Goal: Task Accomplishment & Management: Manage account settings

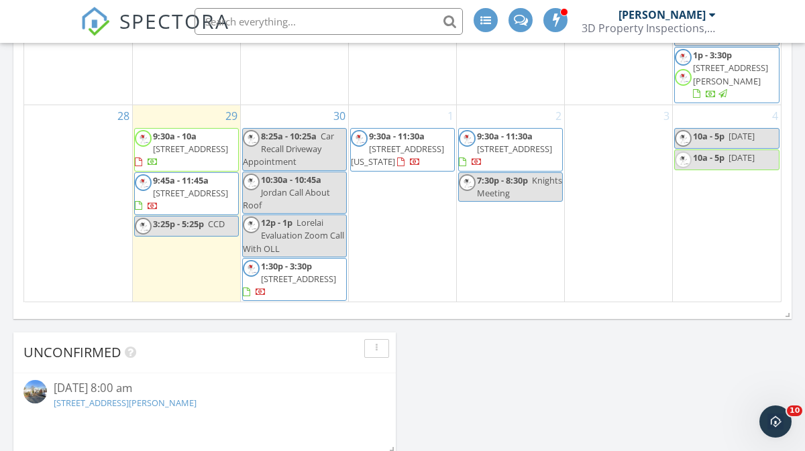
scroll to position [1043, 0]
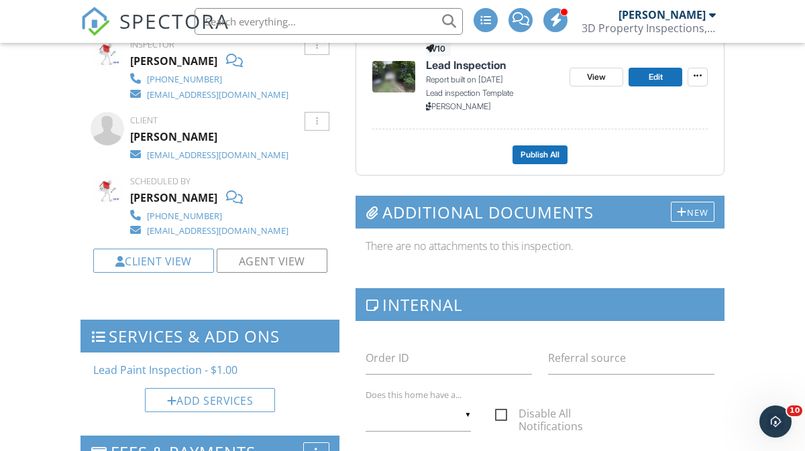
click at [150, 25] on span "SPECTORA" at bounding box center [174, 21] width 110 height 28
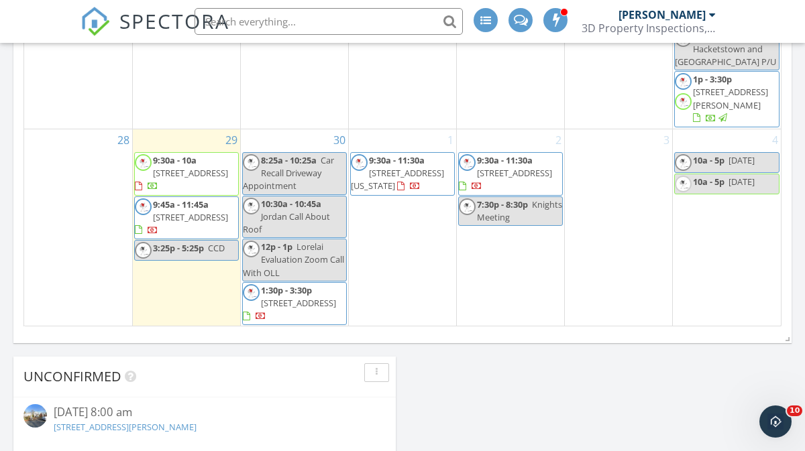
scroll to position [1029, 0]
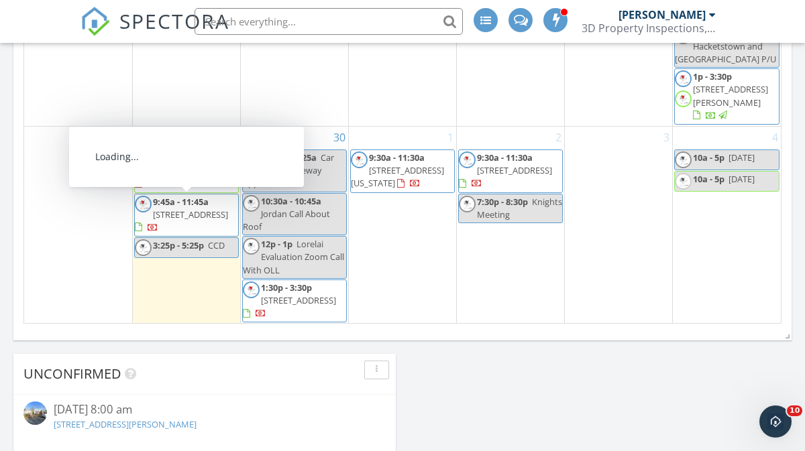
click at [172, 215] on span "[STREET_ADDRESS]" at bounding box center [190, 215] width 75 height 12
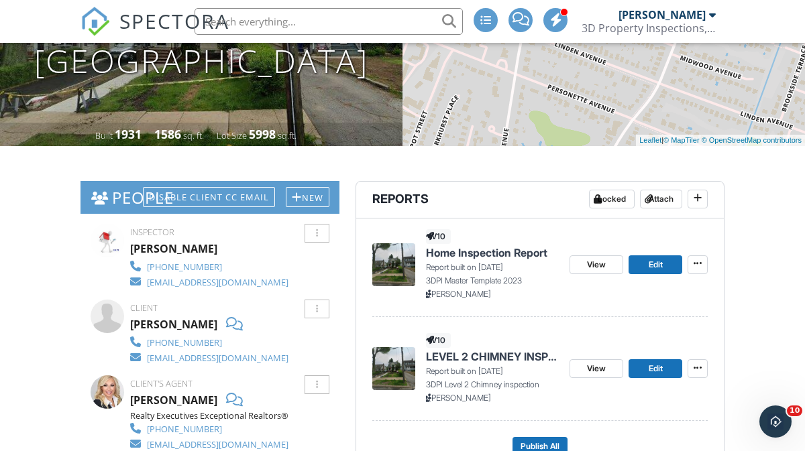
scroll to position [228, 0]
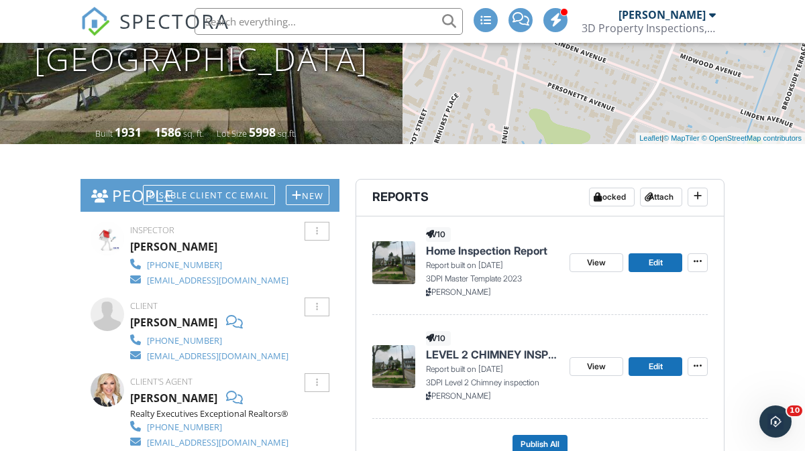
click at [131, 26] on span "SPECTORA" at bounding box center [174, 21] width 110 height 28
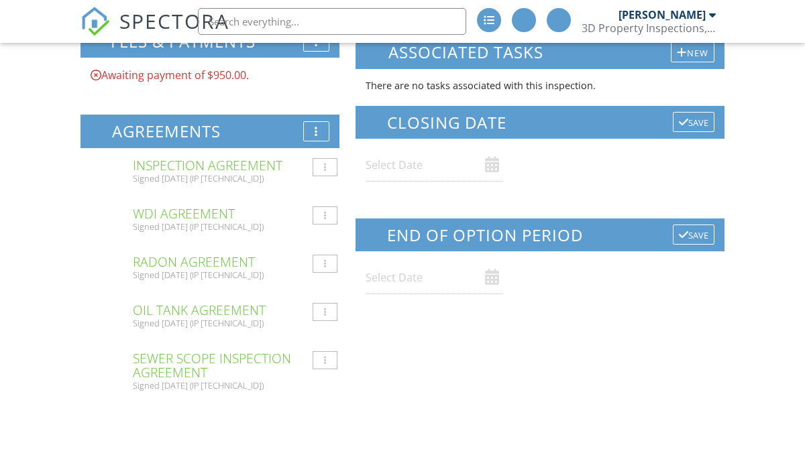
scroll to position [401, 0]
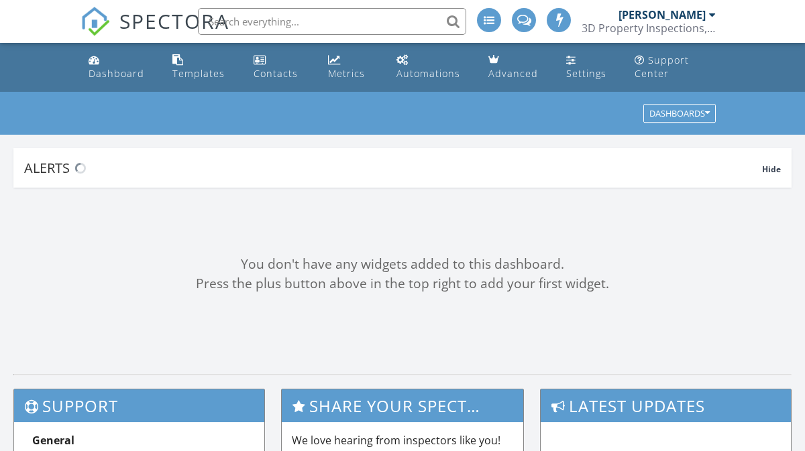
scroll to position [994, 0]
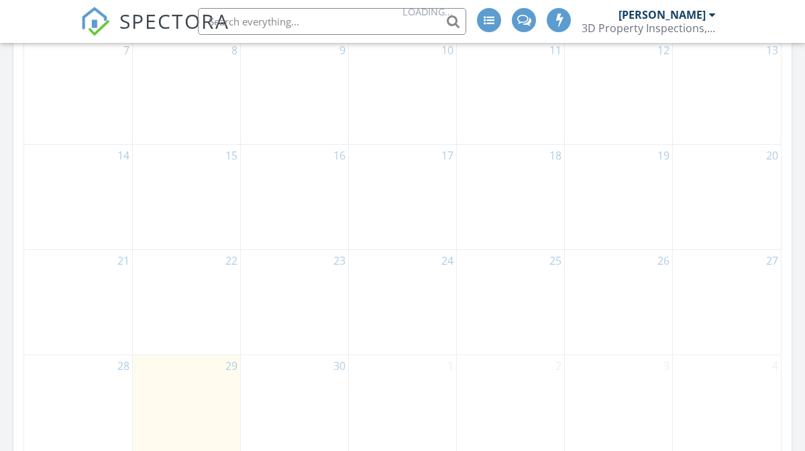
click at [487, 32] on link at bounding box center [489, 21] width 24 height 43
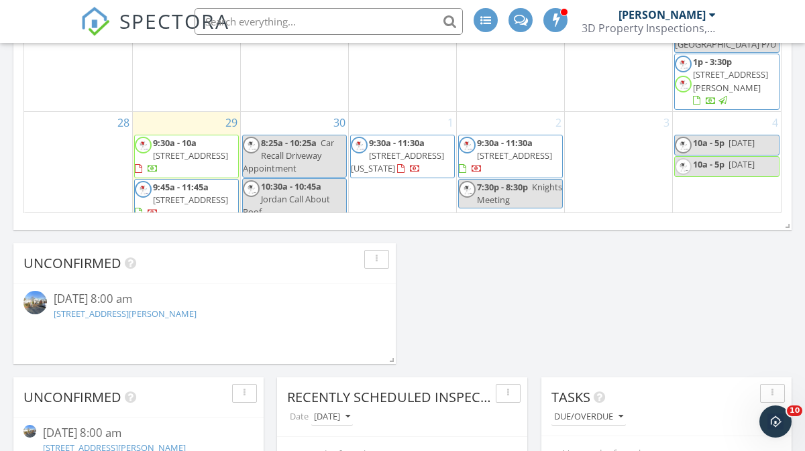
scroll to position [109, 0]
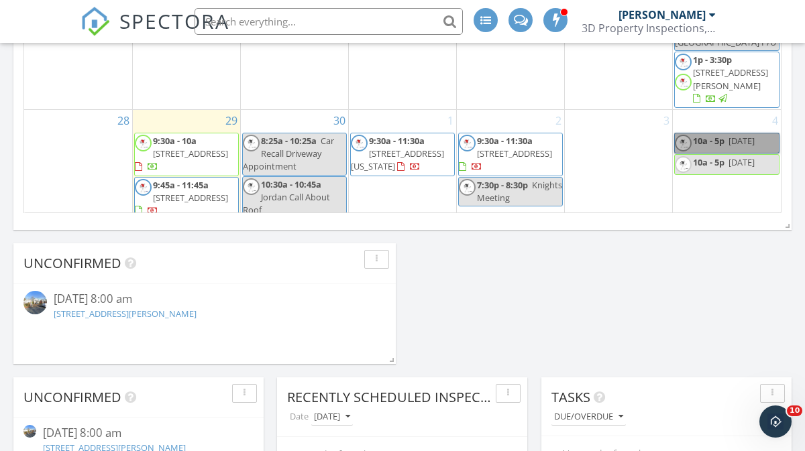
click at [751, 145] on link "10a - 5p Wine Day" at bounding box center [726, 143] width 105 height 21
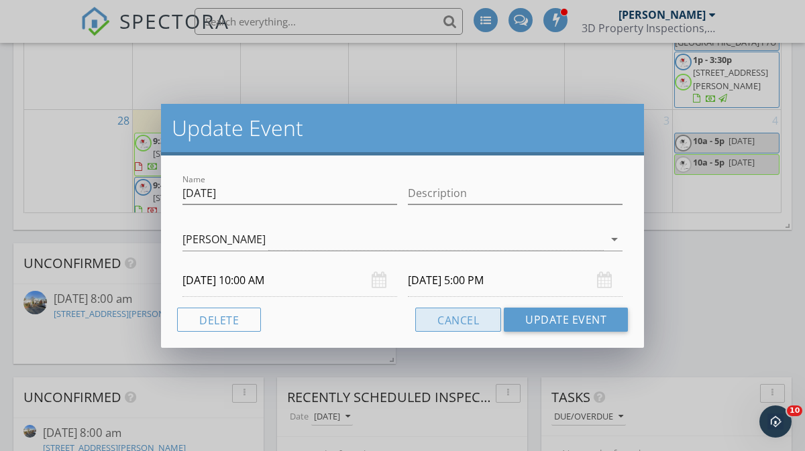
click at [468, 318] on button "Cancel" at bounding box center [458, 320] width 86 height 24
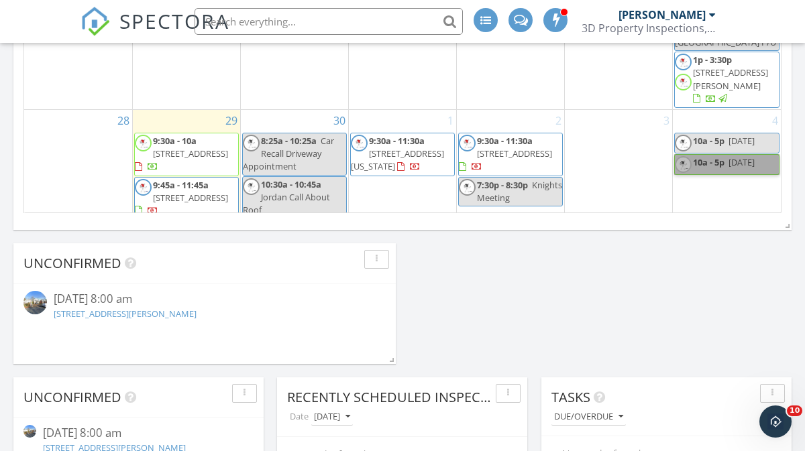
click at [740, 174] on link "10a - 5p Wine Day" at bounding box center [726, 164] width 105 height 21
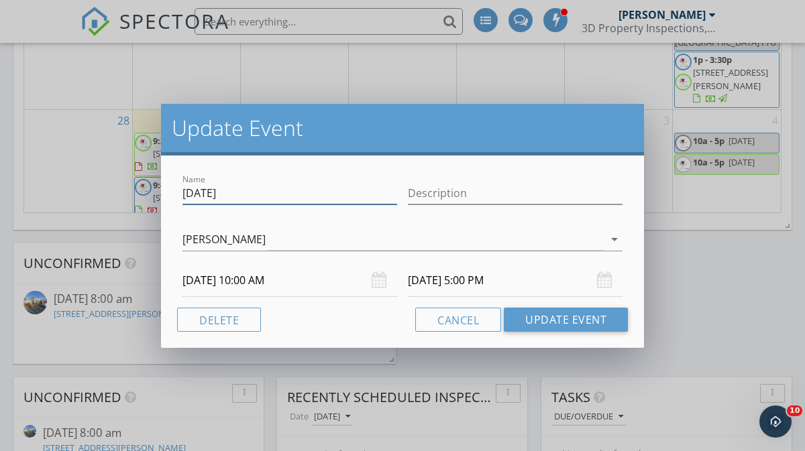
click at [325, 191] on input "Wine Day" at bounding box center [289, 193] width 215 height 22
type input "W"
type input "Inspection For SOuth Orange Steiger"
click at [506, 274] on input "10/04/2025 5:00 PM" at bounding box center [515, 280] width 215 height 33
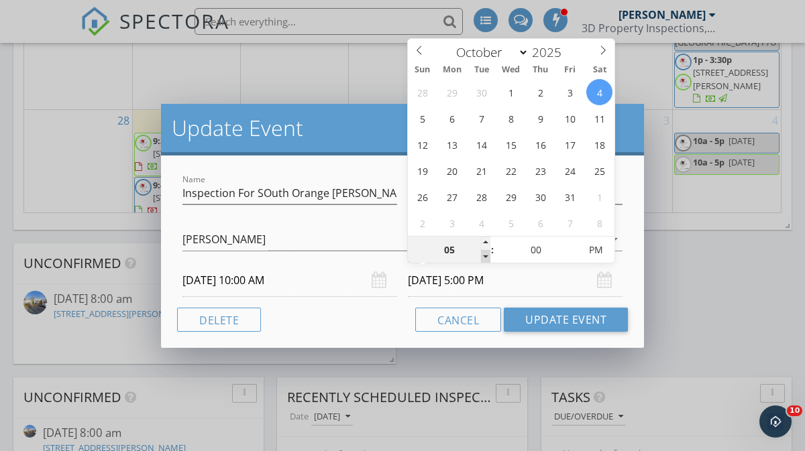
click at [485, 256] on span at bounding box center [485, 256] width 9 height 13
type input "04"
type input "10/04/2025 4:00 PM"
click at [483, 257] on span at bounding box center [485, 256] width 9 height 13
type input "03"
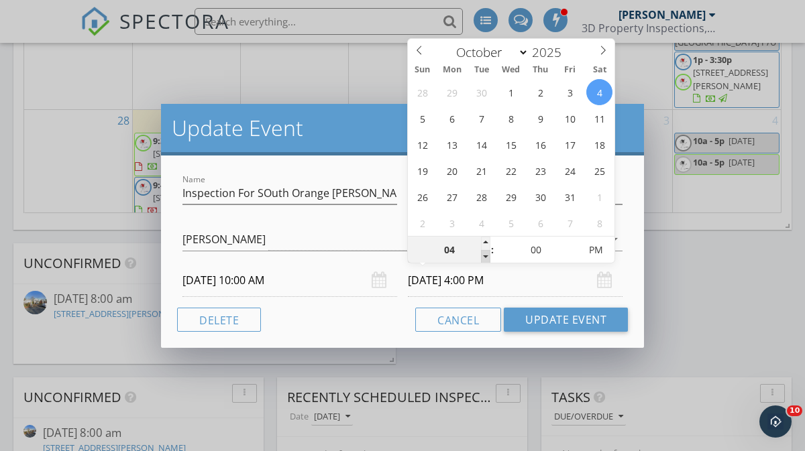
type input "10/04/2025 3:00 PM"
click at [485, 256] on span at bounding box center [485, 256] width 9 height 13
type input "02"
type input "10/04/2025 2:00 PM"
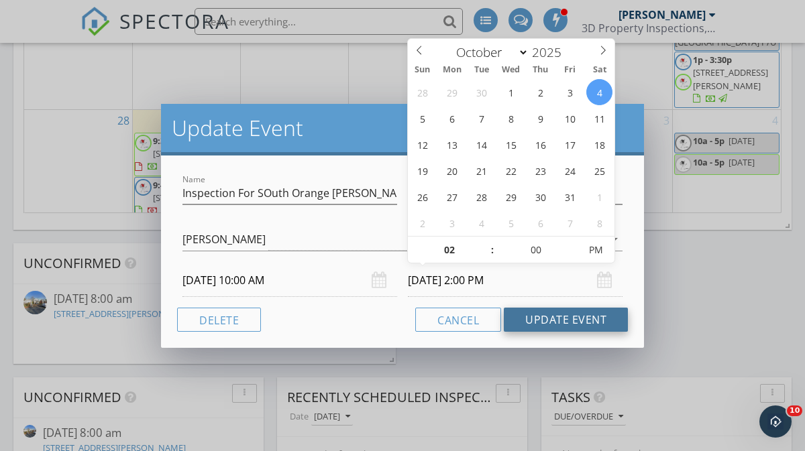
click at [589, 320] on button "Update Event" at bounding box center [566, 320] width 124 height 24
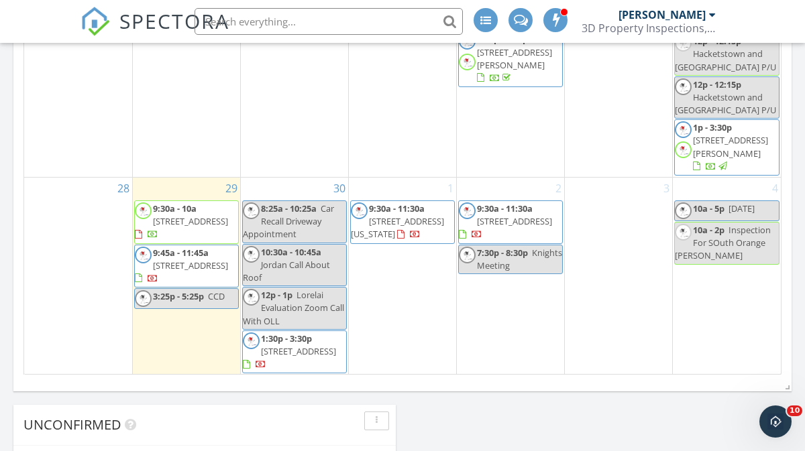
scroll to position [978, 0]
click at [115, 184] on link "28" at bounding box center [123, 188] width 17 height 21
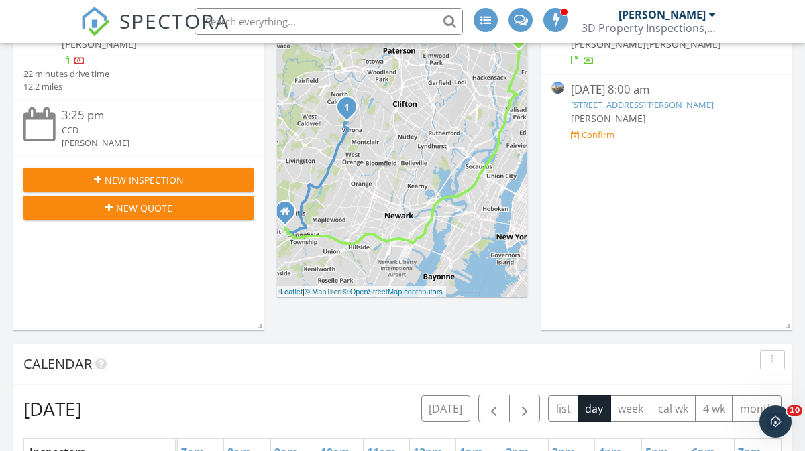
scroll to position [380, 0]
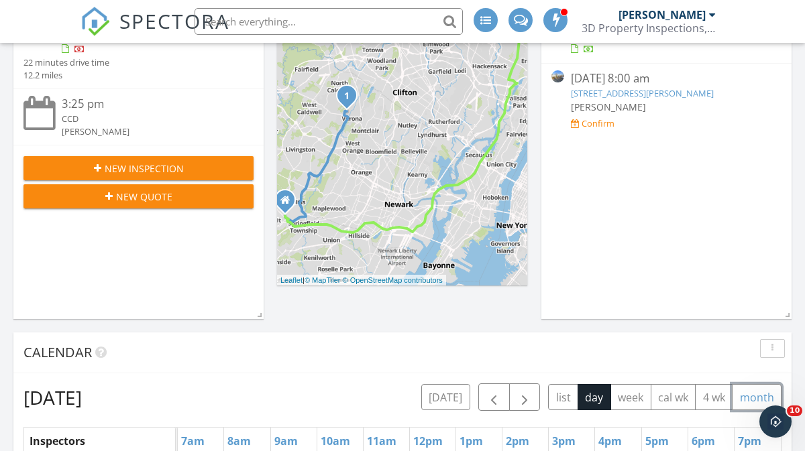
click at [742, 397] on button "month" at bounding box center [757, 397] width 50 height 26
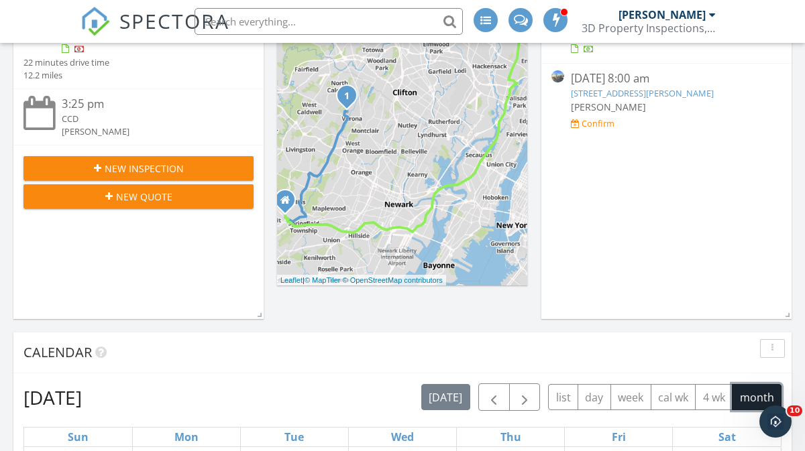
click at [743, 392] on button "month" at bounding box center [757, 397] width 50 height 26
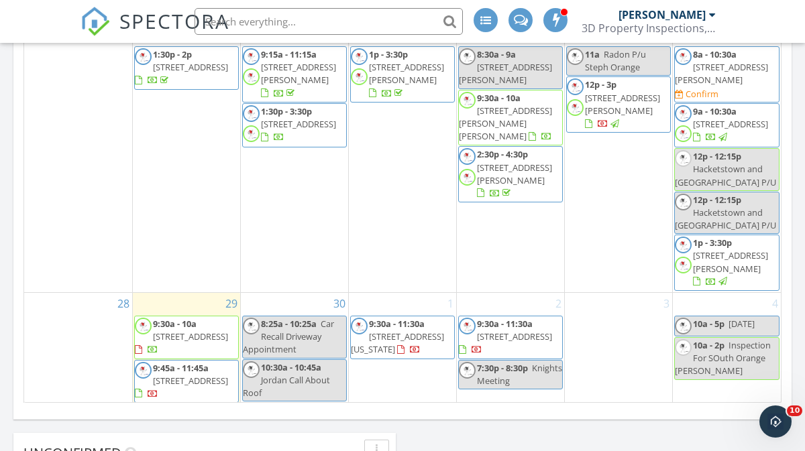
scroll to position [952, 0]
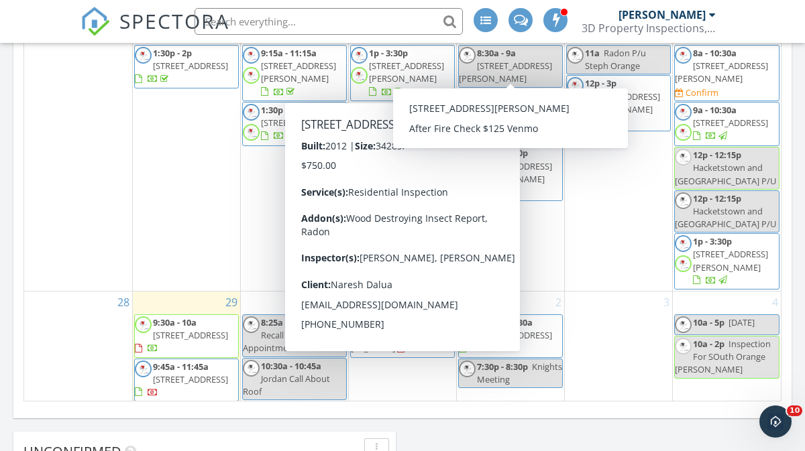
click at [565, 417] on div "Today Nick Margarucci 9:45 am 29 Kenwood Ave, Verona, NJ 07044 Nick Margarucci …" at bounding box center [402, 258] width 805 height 1824
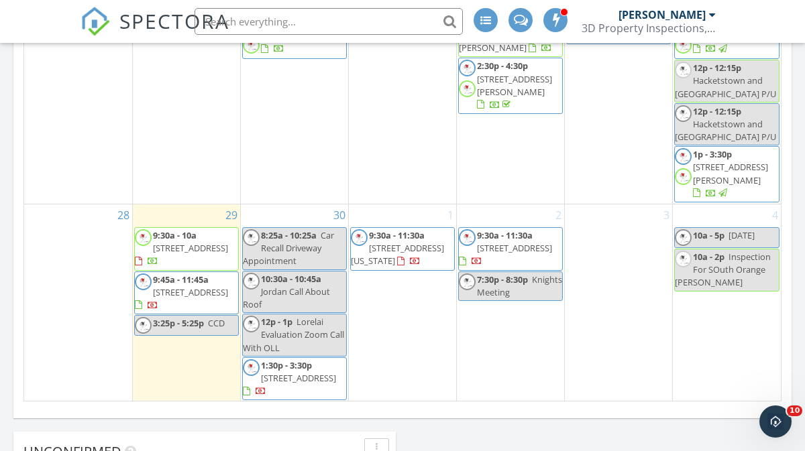
scroll to position [209, 0]
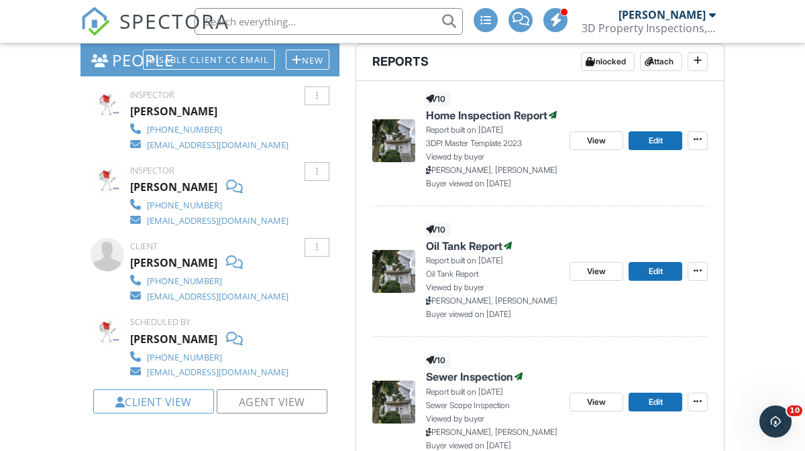
click at [310, 3] on li at bounding box center [324, 21] width 287 height 43
click at [304, 23] on input "text" at bounding box center [328, 21] width 268 height 27
type input "t"
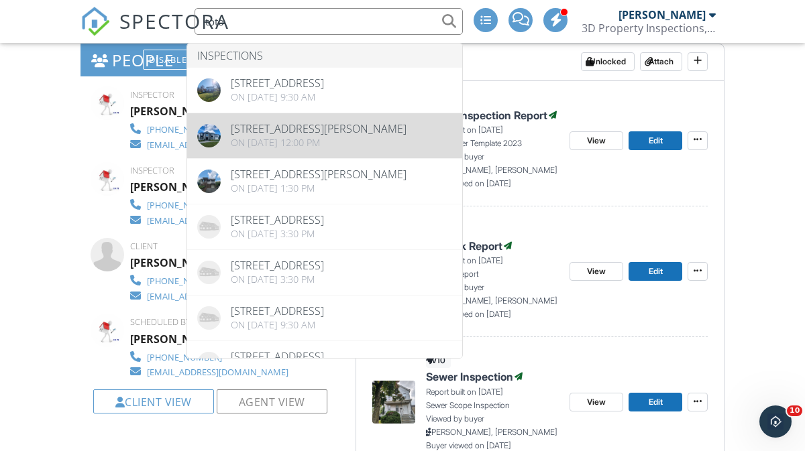
type input "toto"
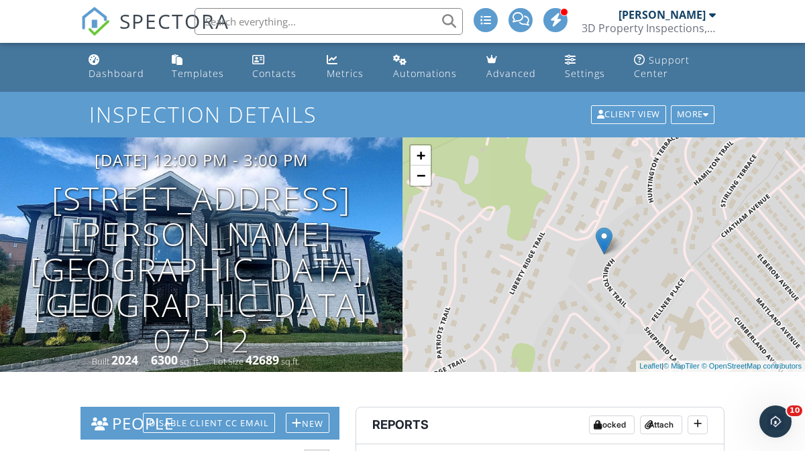
click at [181, 27] on li at bounding box center [324, 21] width 287 height 43
click at [164, 19] on span "SPECTORA" at bounding box center [174, 21] width 110 height 28
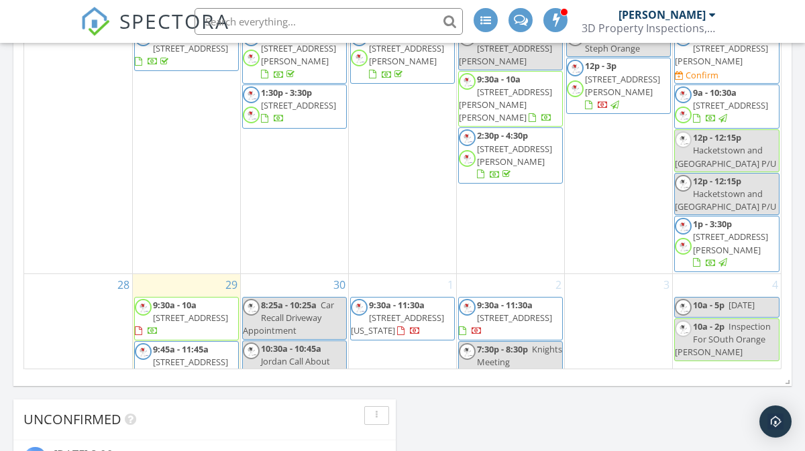
scroll to position [99, 0]
